Goal: Navigation & Orientation: Go to known website

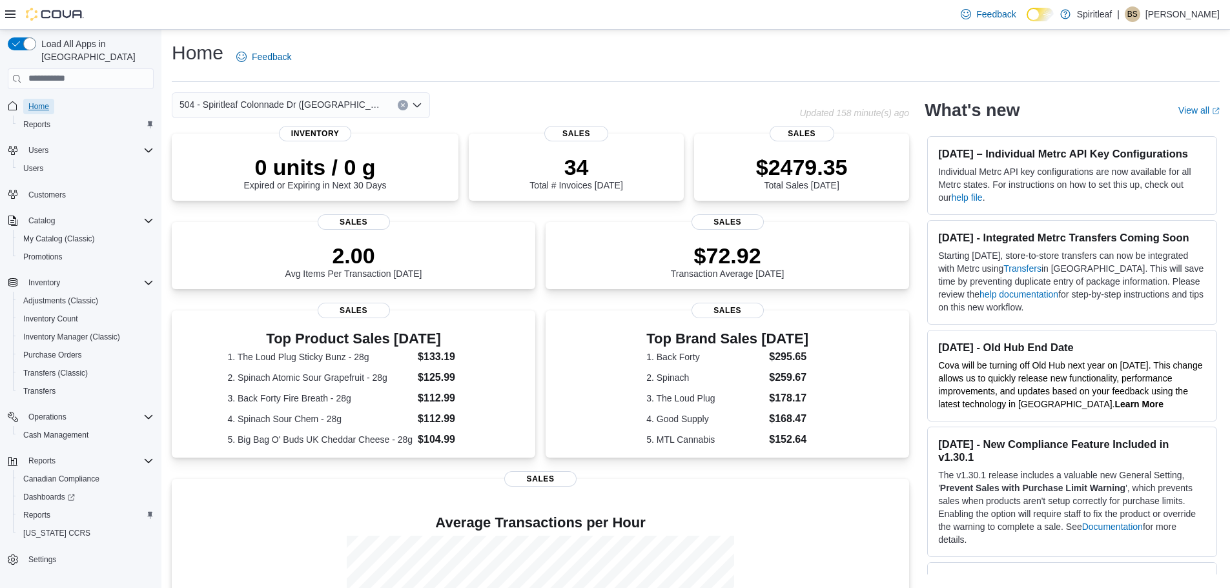
click at [33, 101] on span "Home" at bounding box center [38, 106] width 21 height 10
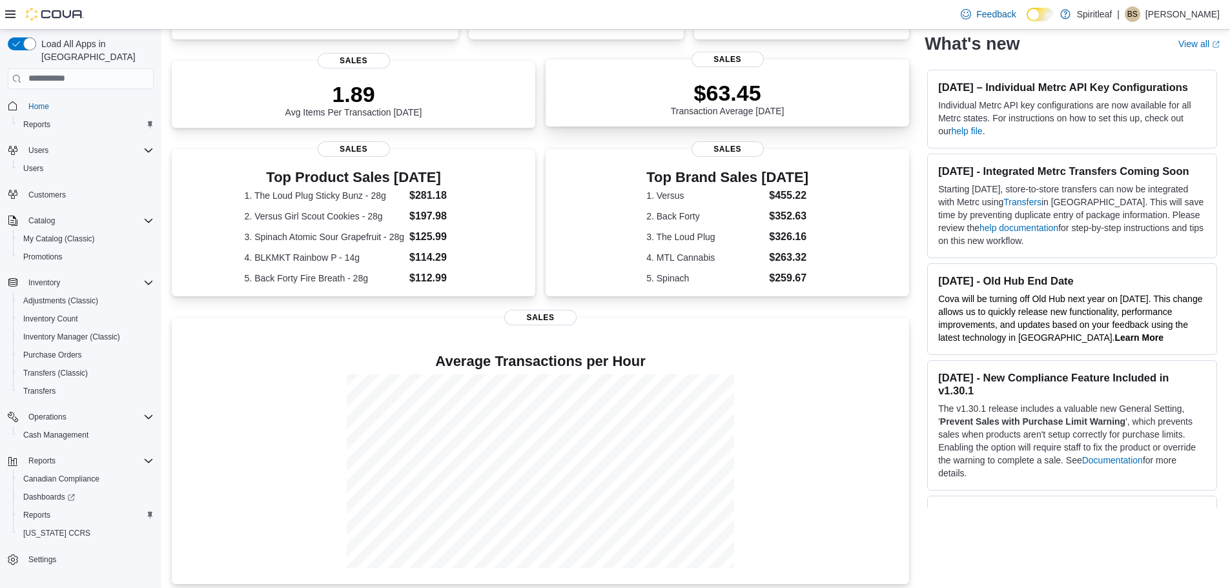
scroll to position [190, 0]
